Goal: Task Accomplishment & Management: Use online tool/utility

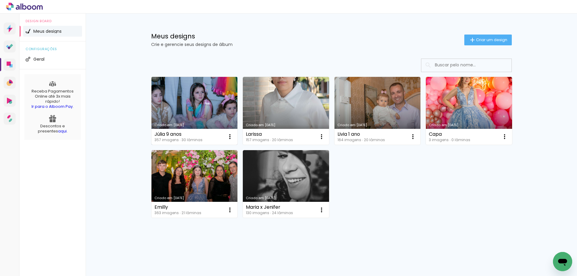
click at [205, 103] on link "Criado em [DATE]" at bounding box center [195, 111] width 86 height 68
